Goal: Transaction & Acquisition: Purchase product/service

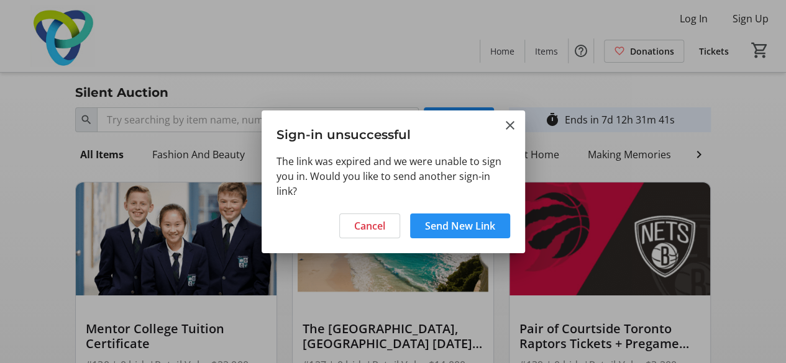
click at [445, 226] on span "Send New Link" at bounding box center [460, 226] width 70 height 15
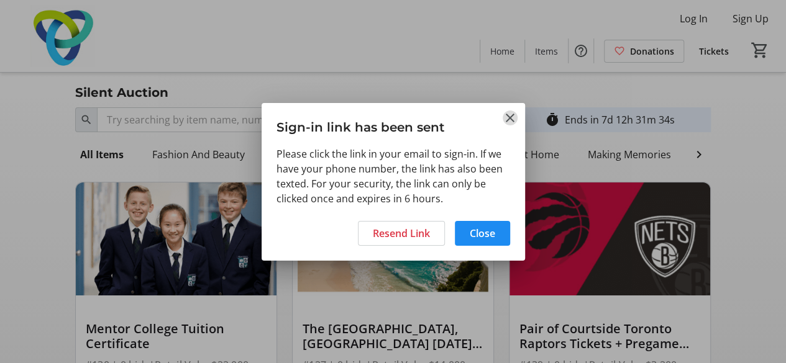
click at [507, 121] on mat-icon "Close" at bounding box center [510, 118] width 15 height 15
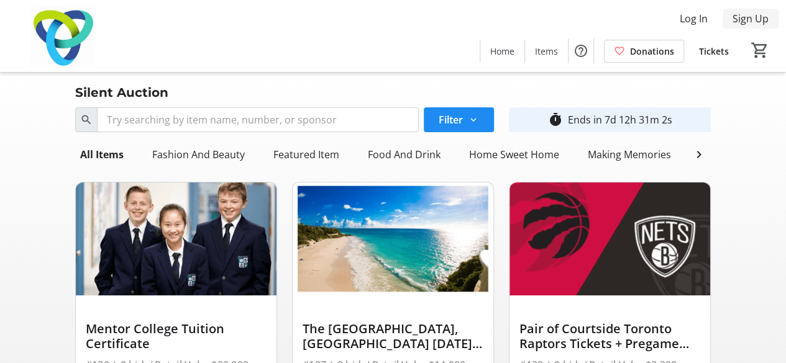
click at [742, 16] on span "Sign Up" at bounding box center [751, 18] width 36 height 15
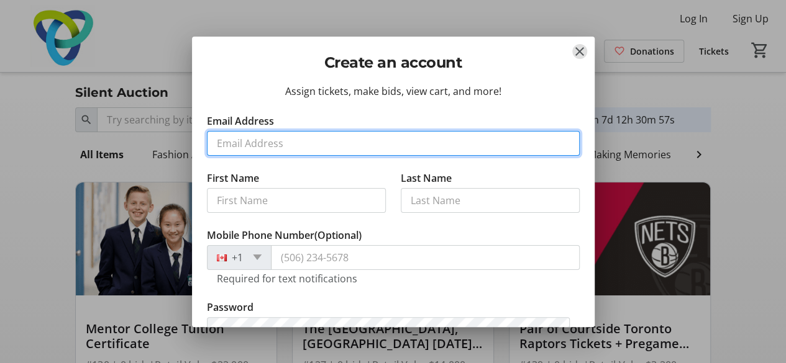
click at [308, 144] on input "Email Address" at bounding box center [393, 143] width 373 height 25
type input "[PERSON_NAME][EMAIL_ADDRESS][PERSON_NAME][DOMAIN_NAME]"
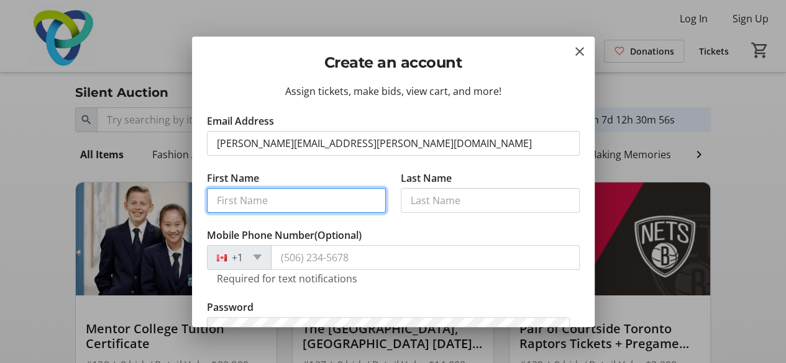
type input "[PERSON_NAME]"
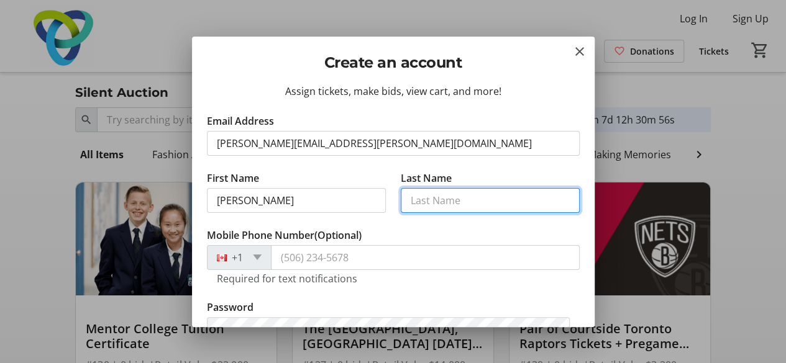
type input "[PERSON_NAME]"
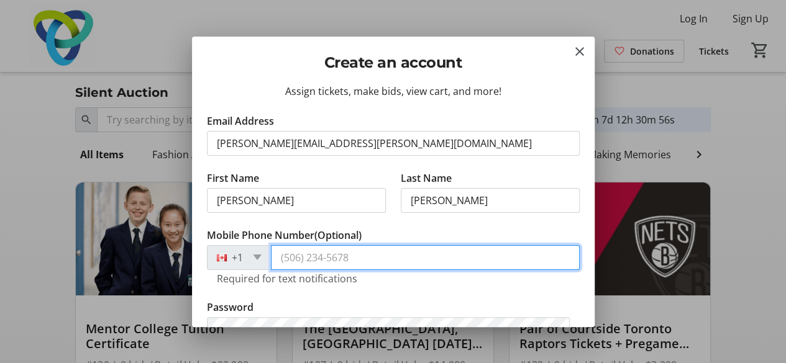
type input "[PHONE_NUMBER]"
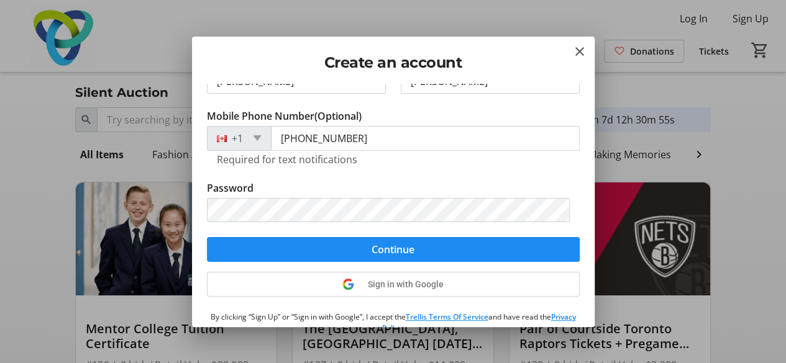
scroll to position [124, 0]
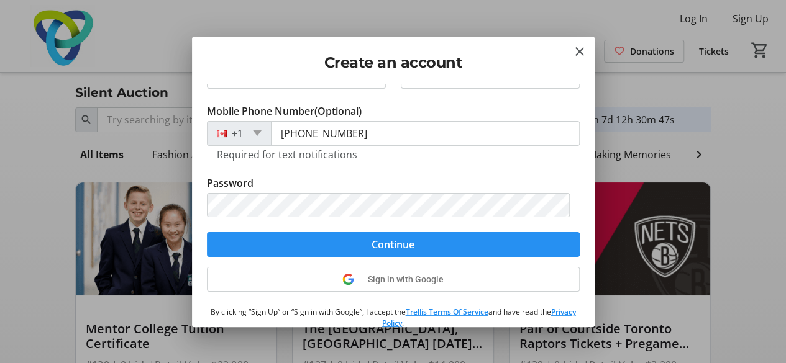
click at [385, 247] on span "Continue" at bounding box center [393, 244] width 43 height 15
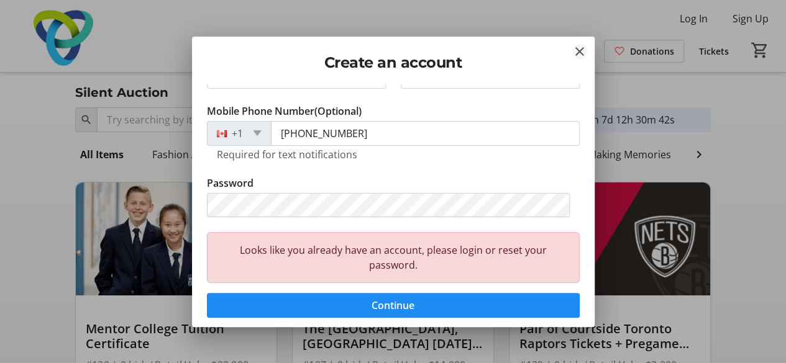
click at [579, 51] on mat-icon "Close" at bounding box center [579, 51] width 15 height 15
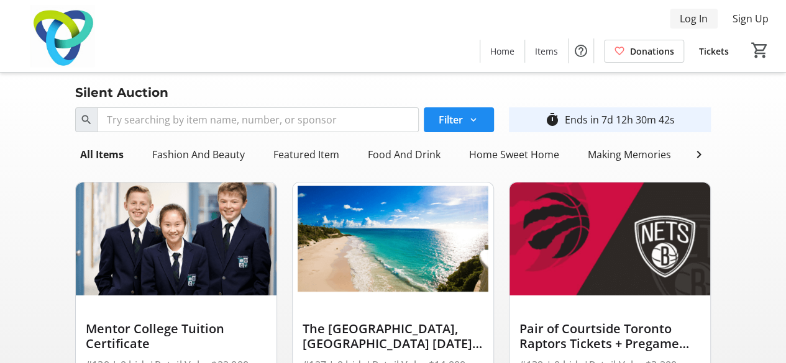
click at [692, 18] on span "Log In" at bounding box center [694, 18] width 28 height 15
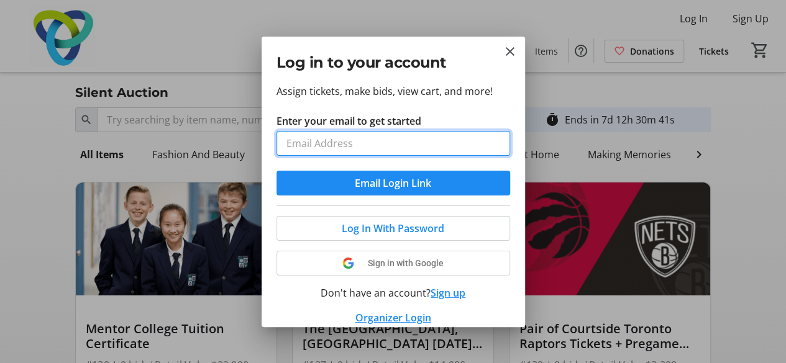
click at [345, 145] on input "Enter your email to get started" at bounding box center [393, 143] width 234 height 25
type input "[PERSON_NAME][EMAIL_ADDRESS][PERSON_NAME][DOMAIN_NAME]"
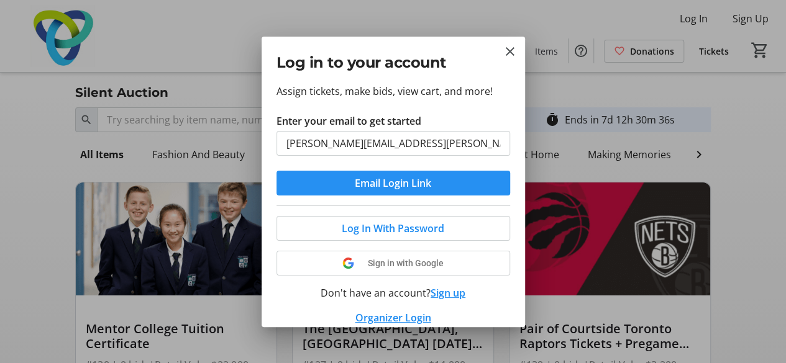
click at [389, 182] on span "Email Login Link" at bounding box center [393, 183] width 76 height 15
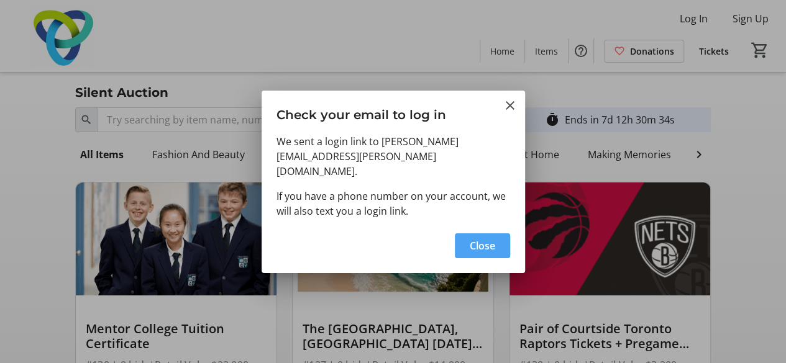
click at [480, 239] on span "Close" at bounding box center [482, 246] width 25 height 15
